Goal: Transaction & Acquisition: Subscribe to service/newsletter

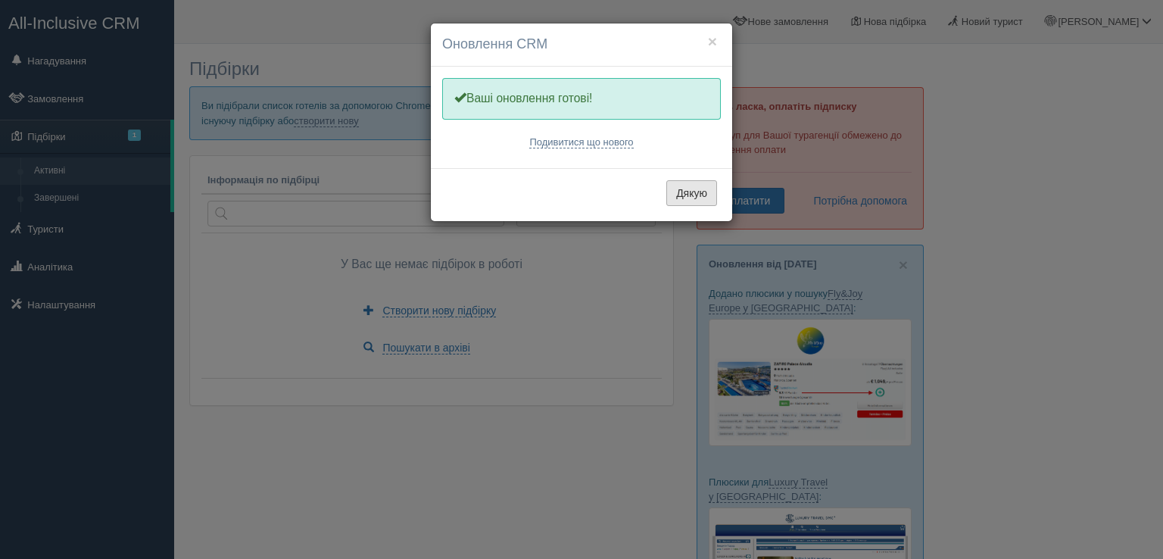
click at [675, 198] on button "Дякую" at bounding box center [691, 193] width 51 height 26
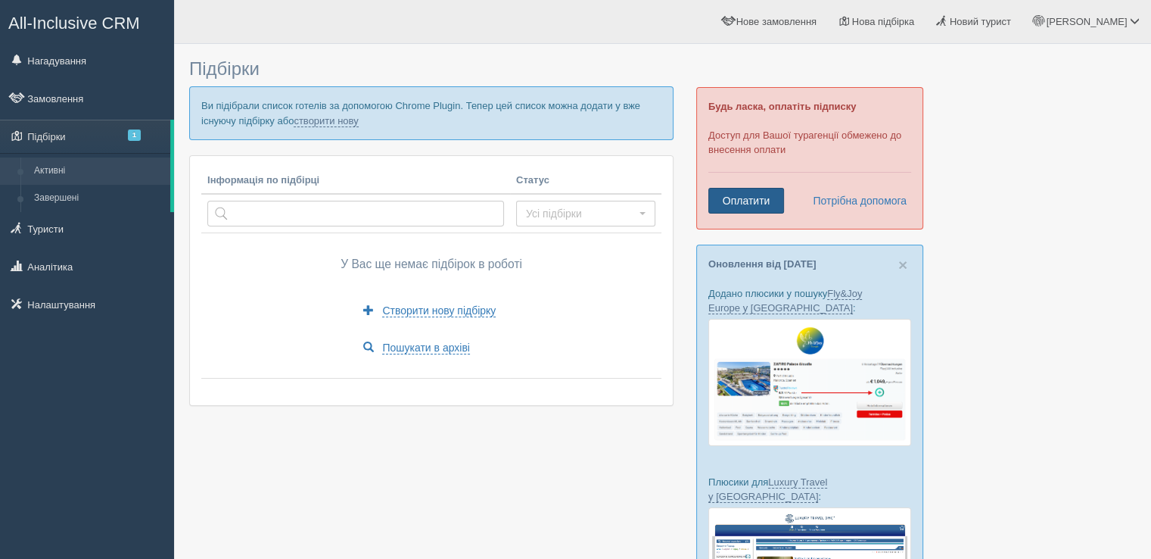
click at [742, 199] on link "Оплатити" at bounding box center [746, 201] width 76 height 26
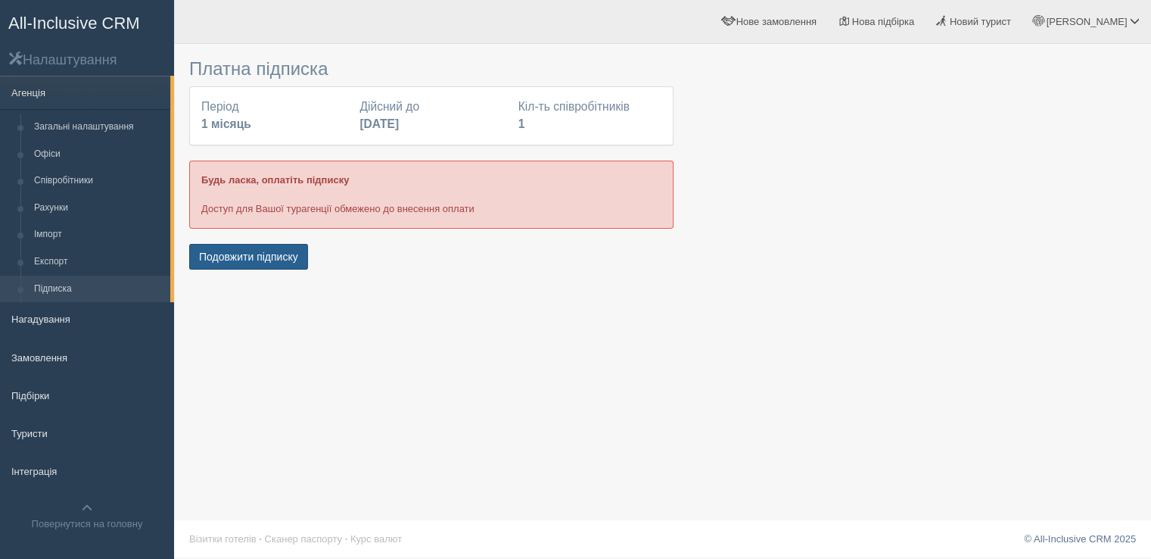
click at [266, 260] on button "Подовжити підписку" at bounding box center [248, 257] width 119 height 26
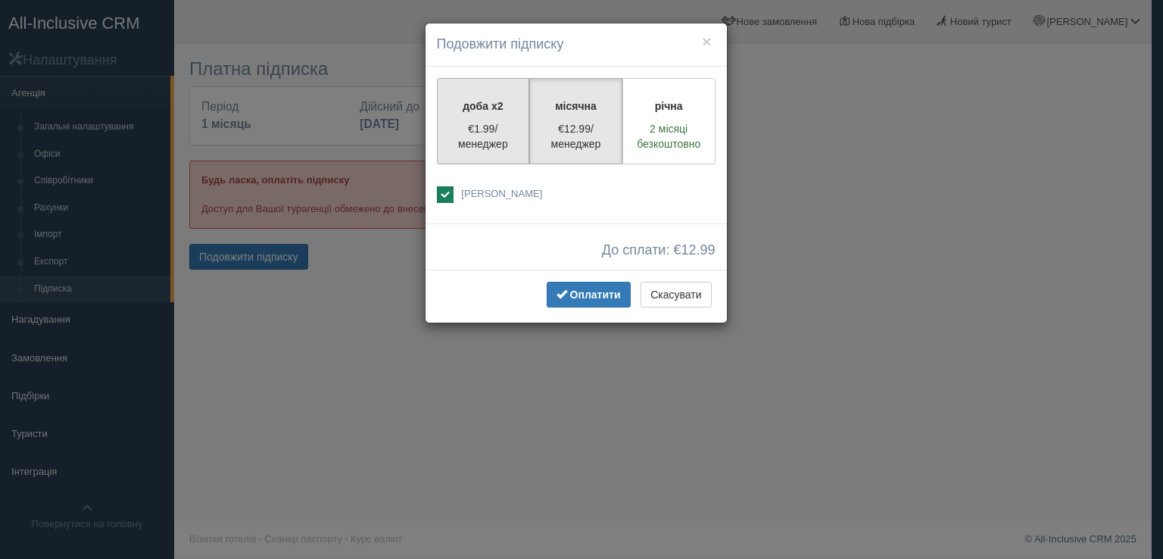
click at [481, 123] on p "€1.99/менеджер" at bounding box center [483, 136] width 73 height 30
radio input "true"
click at [574, 122] on p "€12.99/менеджер" at bounding box center [575, 136] width 73 height 30
radio input "true"
click at [707, 40] on button "×" at bounding box center [706, 41] width 9 height 16
